Goal: Task Accomplishment & Management: Manage account settings

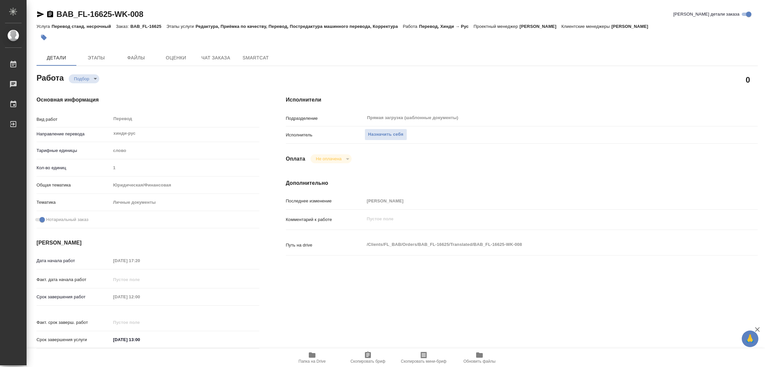
type textarea "x"
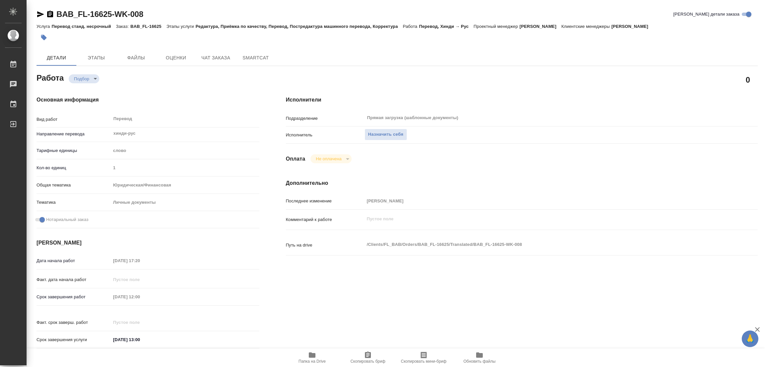
type textarea "x"
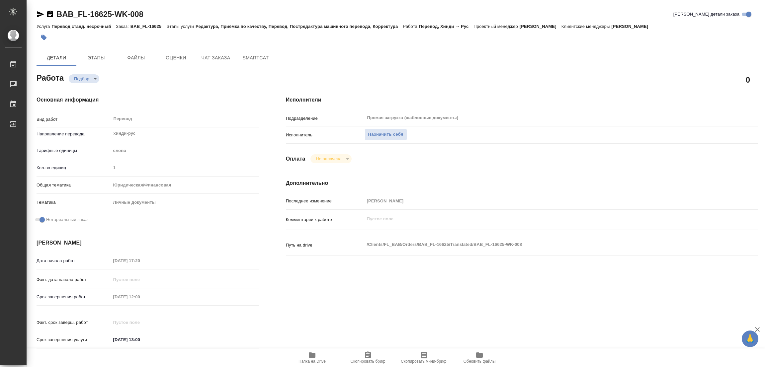
type textarea "x"
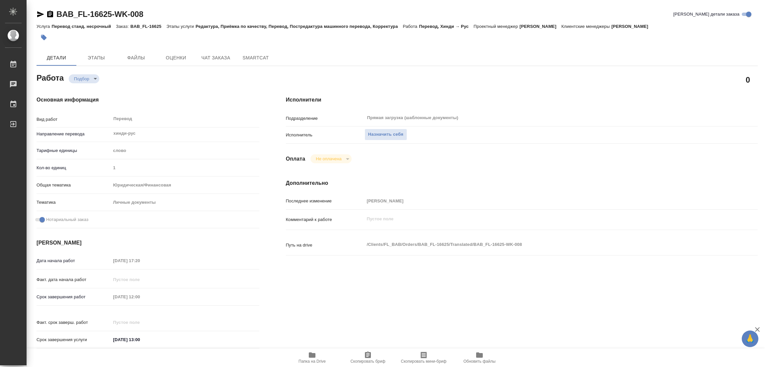
click at [312, 356] on icon "button" at bounding box center [312, 355] width 7 height 5
click at [388, 132] on span "Назначить себя" at bounding box center [385, 135] width 35 height 8
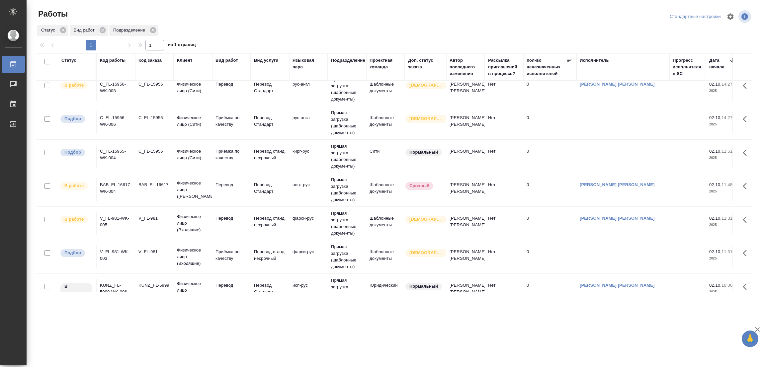
scroll to position [435, 0]
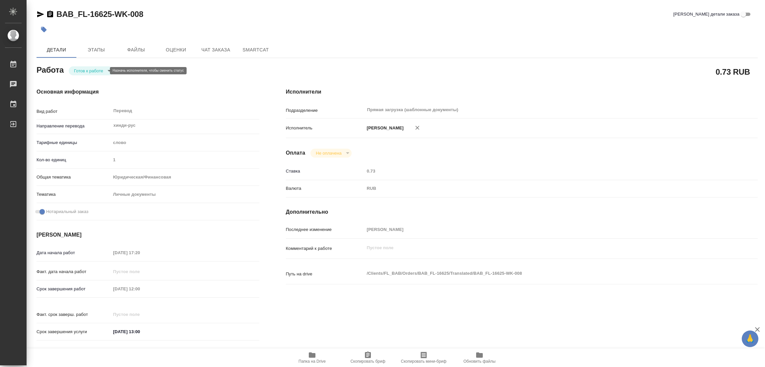
click at [83, 70] on body "🙏 .cls-1 fill:#fff; AWATERA [PERSON_NAME] Работы Чаты График Выйти BAB_FL-16625…" at bounding box center [382, 183] width 765 height 367
type textarea "x"
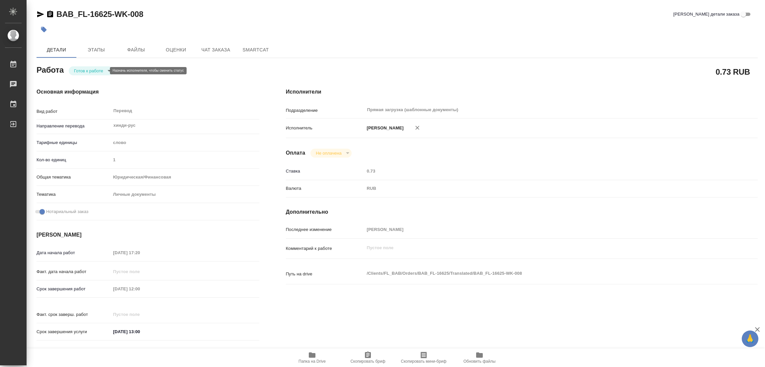
type textarea "x"
click at [83, 70] on button "В работе" at bounding box center [85, 70] width 22 height 7
type textarea "x"
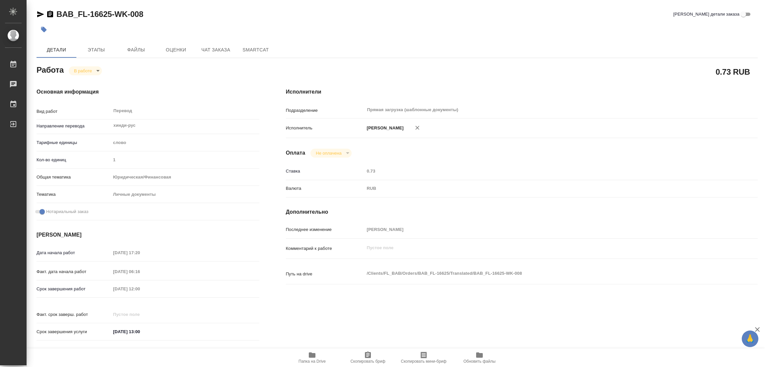
type textarea "x"
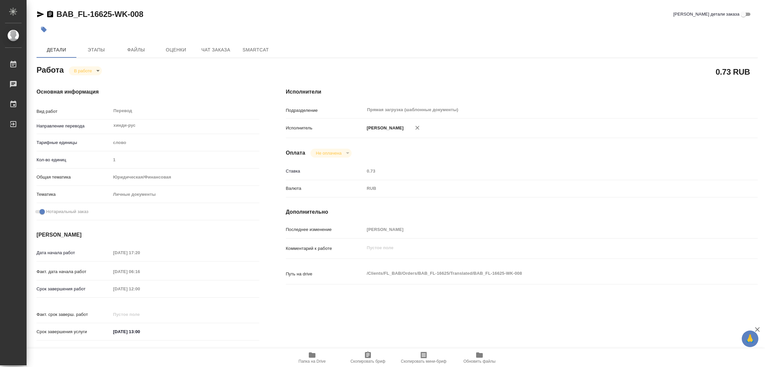
type textarea "x"
click at [492, 18] on div "BAB_FL-16625-WK-008 Кратко детали заказа" at bounding box center [397, 14] width 721 height 11
drag, startPoint x: 57, startPoint y: 8, endPoint x: 111, endPoint y: 14, distance: 53.9
click at [111, 14] on div "BAB_FL-16625-WK-008 Кратко детали заказа Детали Этапы Файлы Оценки Чат заказа S…" at bounding box center [397, 278] width 728 height 557
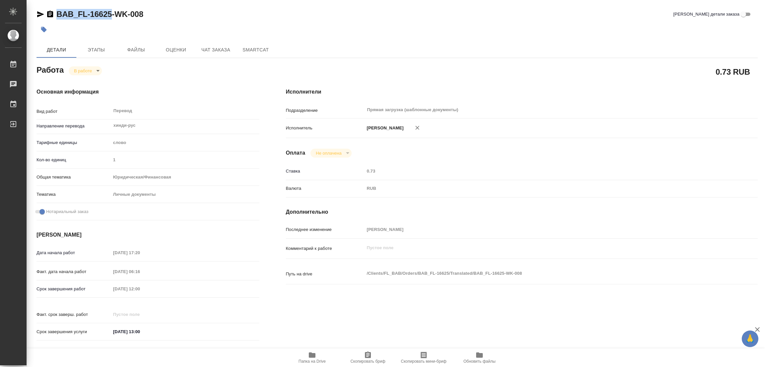
copy link "BAB_FL-16625"
type textarea "x"
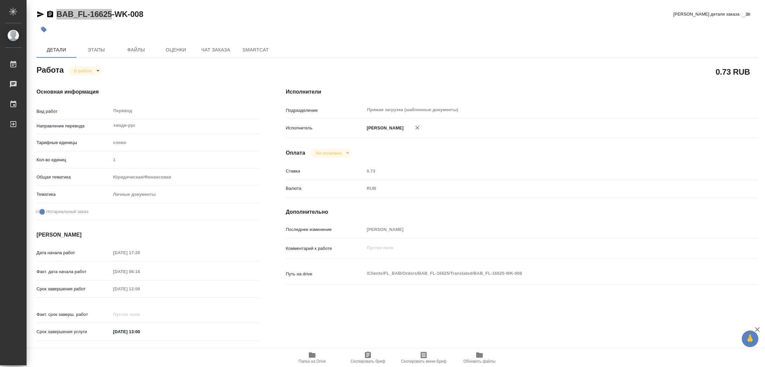
type textarea "x"
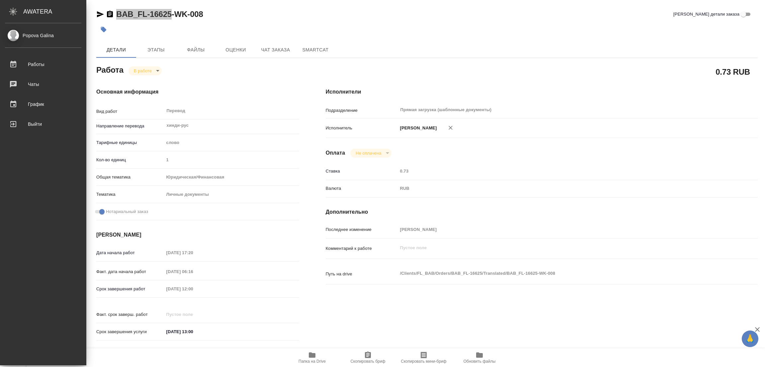
type textarea "x"
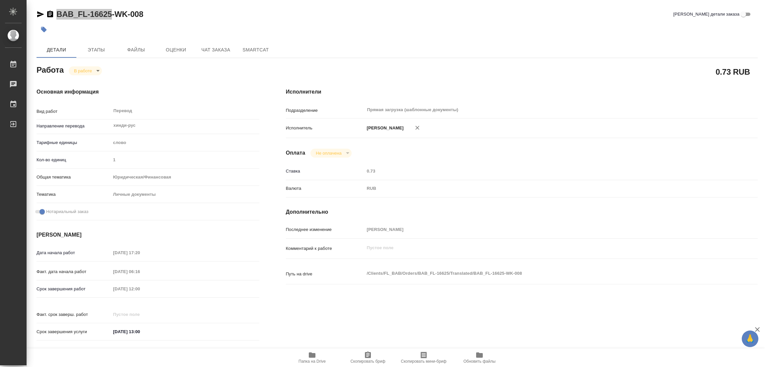
type textarea "x"
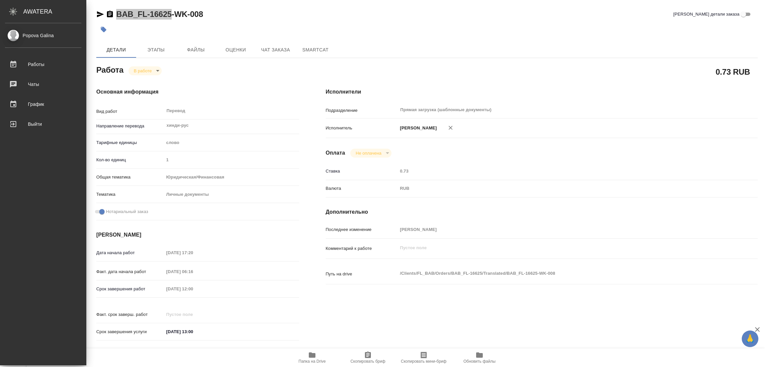
type textarea "x"
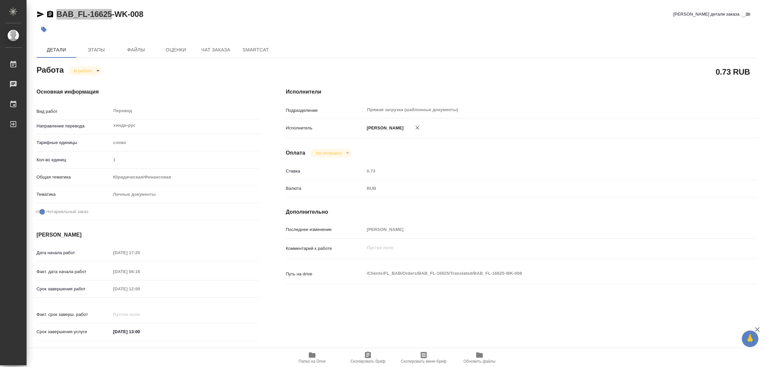
type textarea "x"
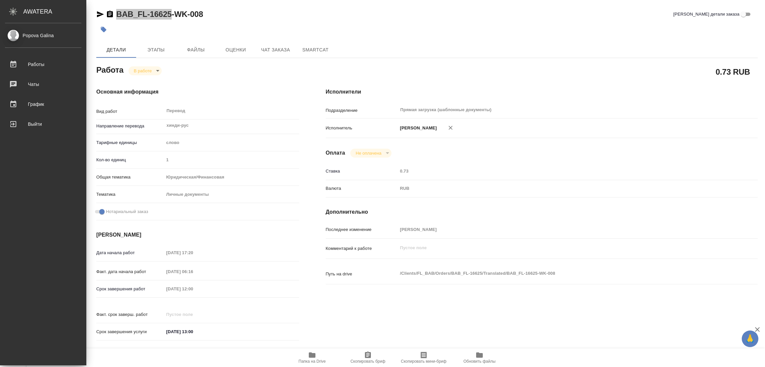
type textarea "x"
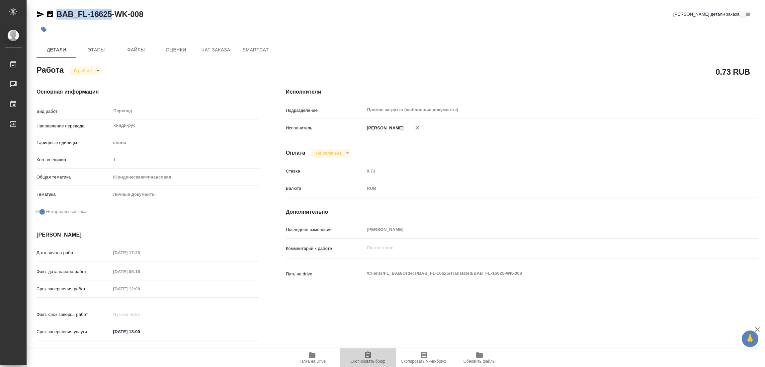
click at [365, 350] on button "Скопировать бриф" at bounding box center [368, 358] width 56 height 19
type textarea "x"
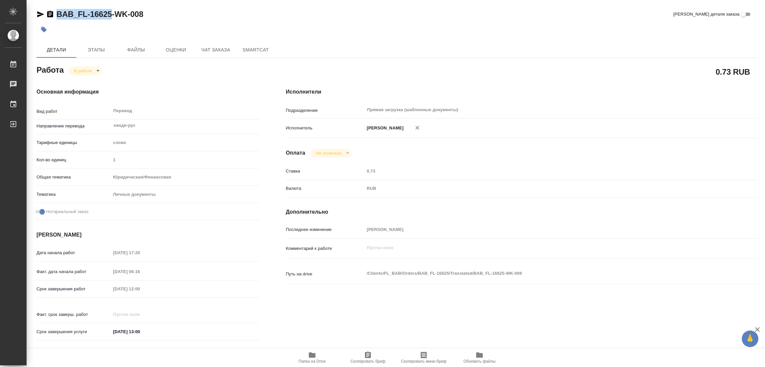
type textarea "x"
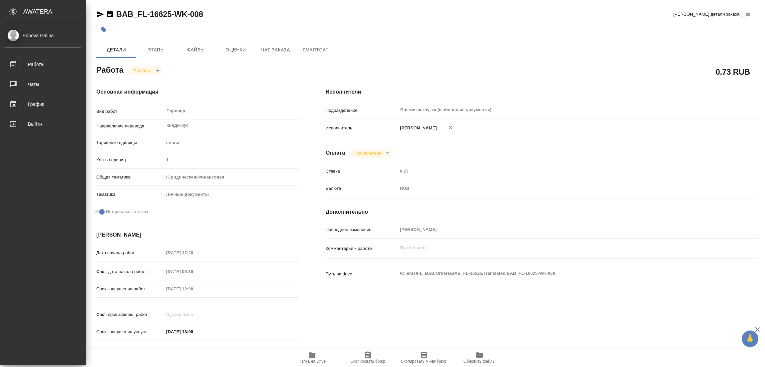
type textarea "x"
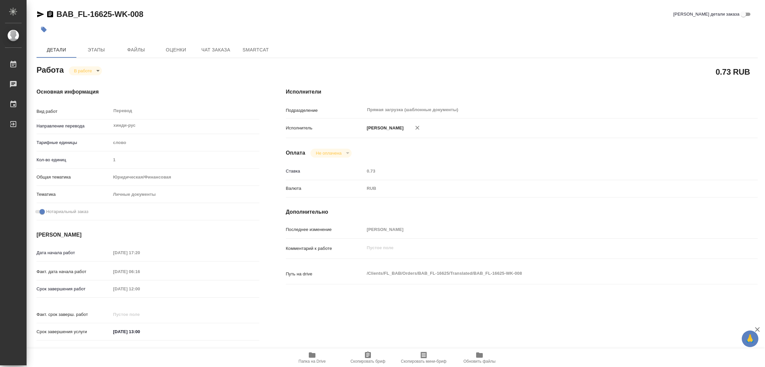
type textarea "x"
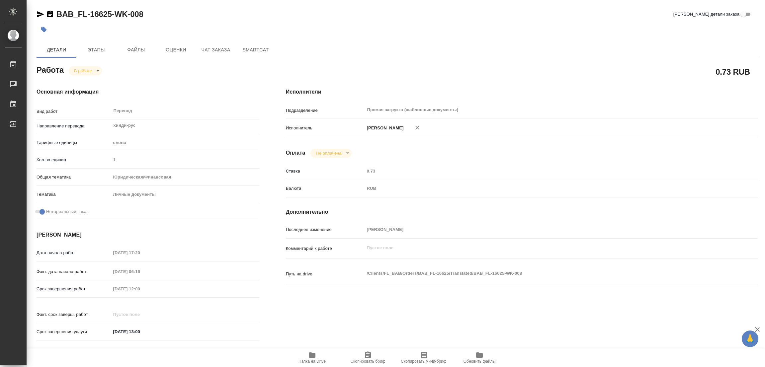
type textarea "x"
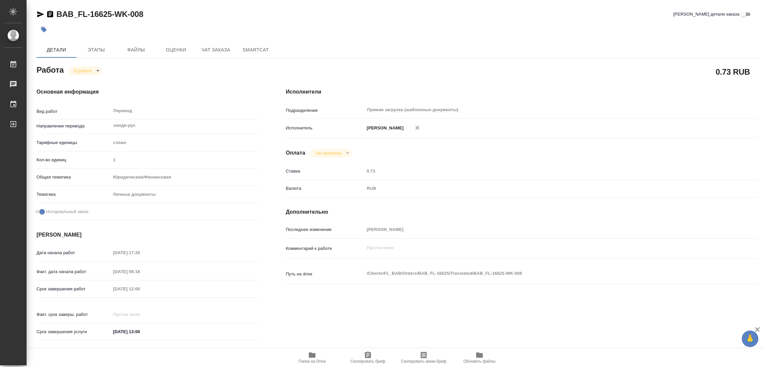
type textarea "x"
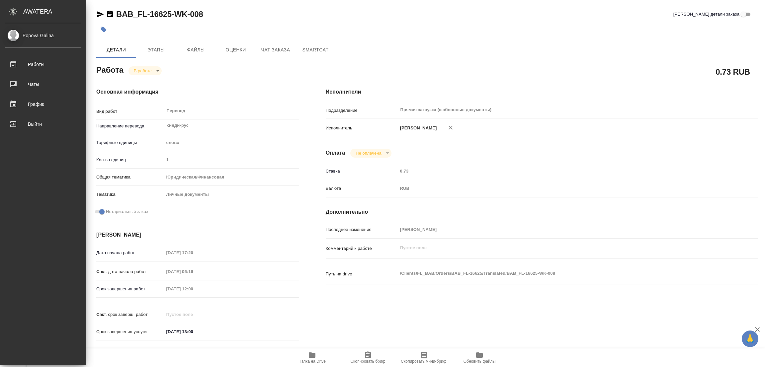
type textarea "x"
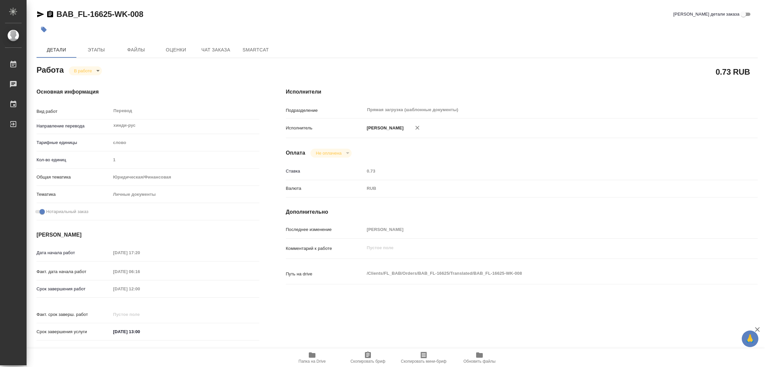
type textarea "x"
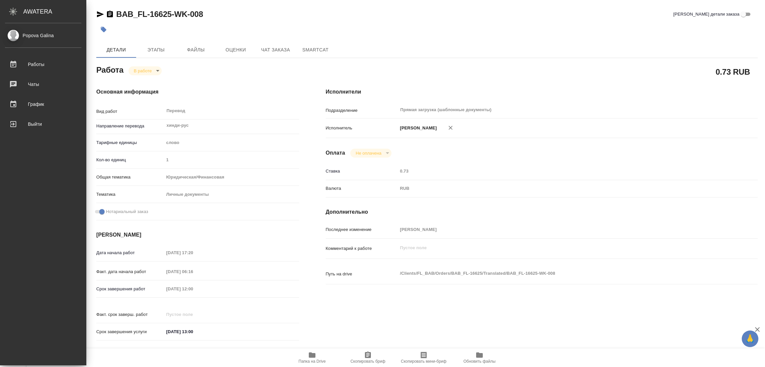
type textarea "x"
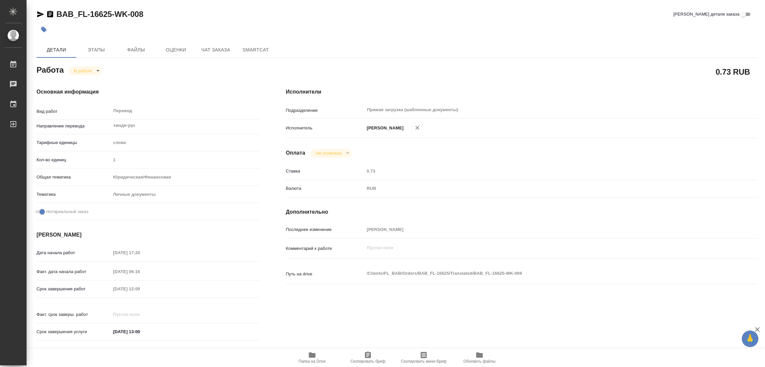
drag, startPoint x: 190, startPoint y: 283, endPoint x: 108, endPoint y: 287, distance: 82.1
click at [108, 287] on div "Срок завершения работ [DATE] 12:00" at bounding box center [148, 289] width 223 height 12
